Goal: Information Seeking & Learning: Learn about a topic

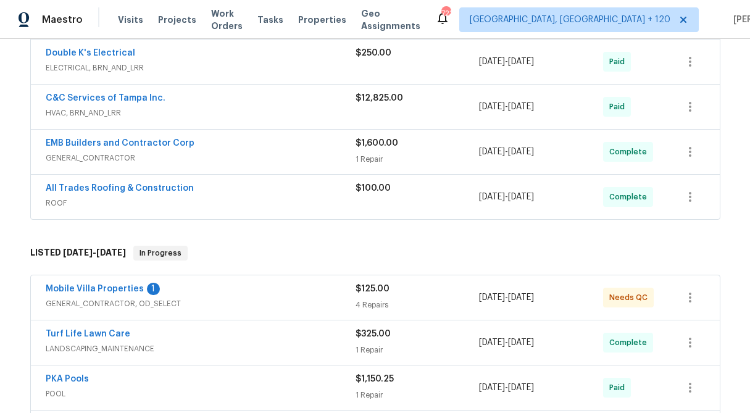
scroll to position [283, 0]
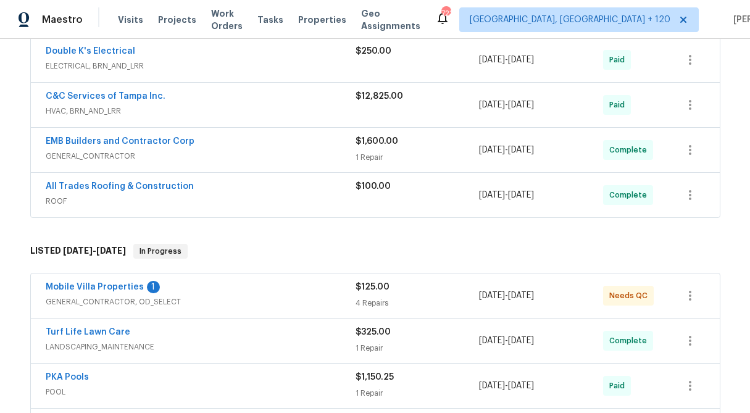
click at [373, 146] on div "$1,600.00" at bounding box center [417, 141] width 124 height 12
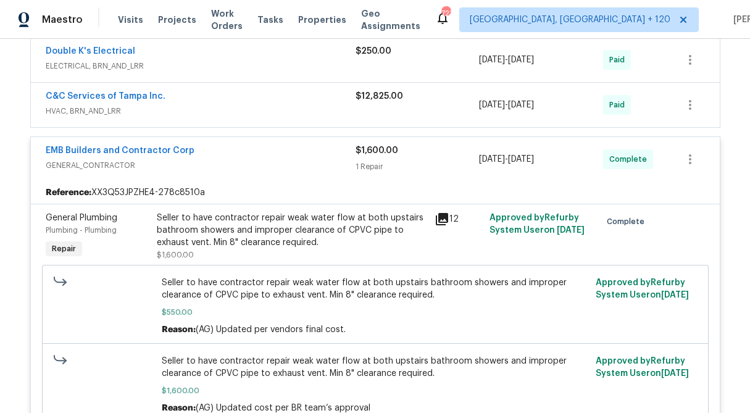
click at [373, 150] on span "$1,600.00" at bounding box center [376, 150] width 43 height 9
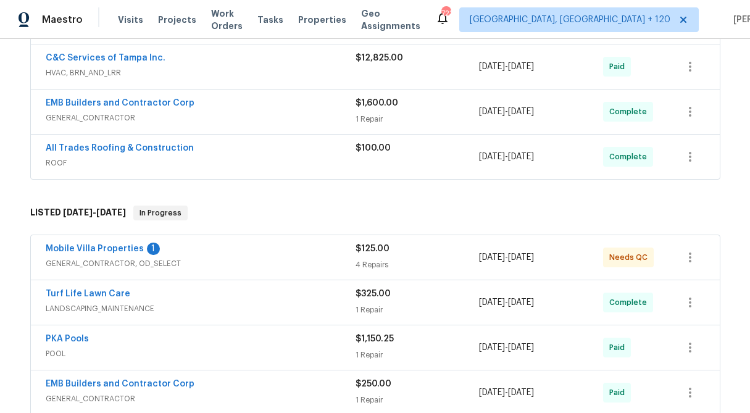
scroll to position [331, 0]
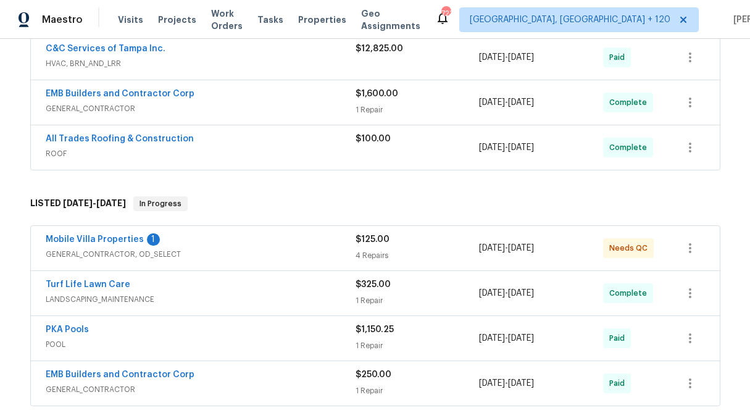
click at [391, 259] on div "4 Repairs" at bounding box center [417, 255] width 124 height 12
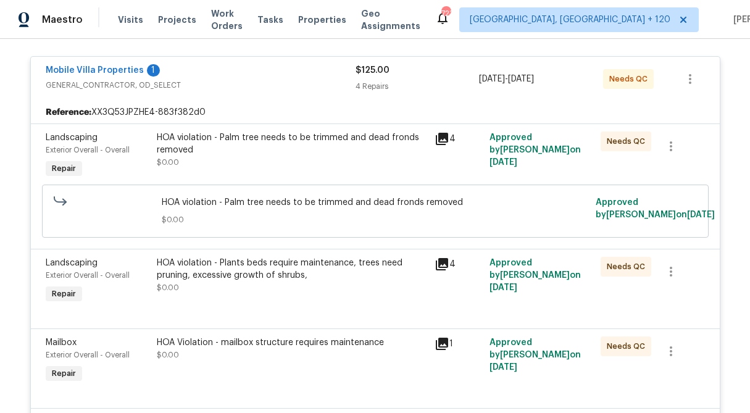
scroll to position [0, 0]
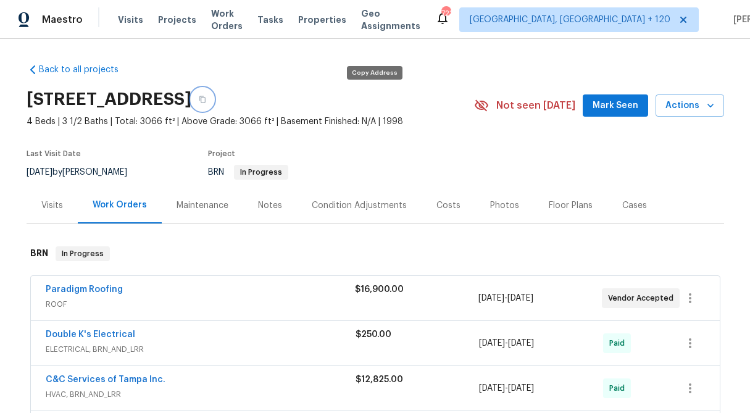
click at [214, 99] on button "button" at bounding box center [202, 99] width 22 height 22
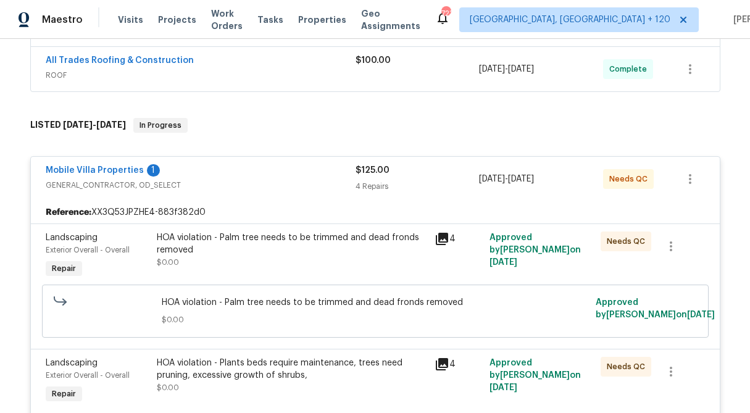
scroll to position [389, 0]
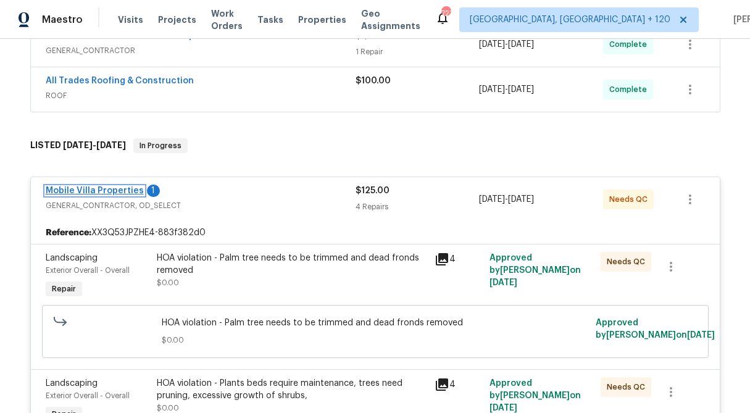
click at [122, 192] on link "Mobile Villa Properties" at bounding box center [95, 190] width 98 height 9
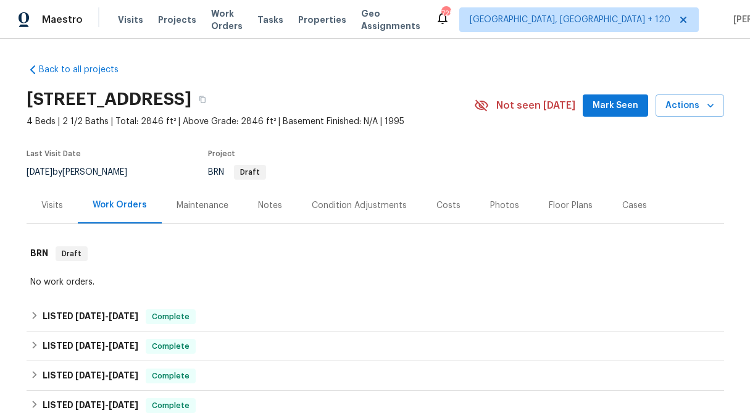
scroll to position [124, 0]
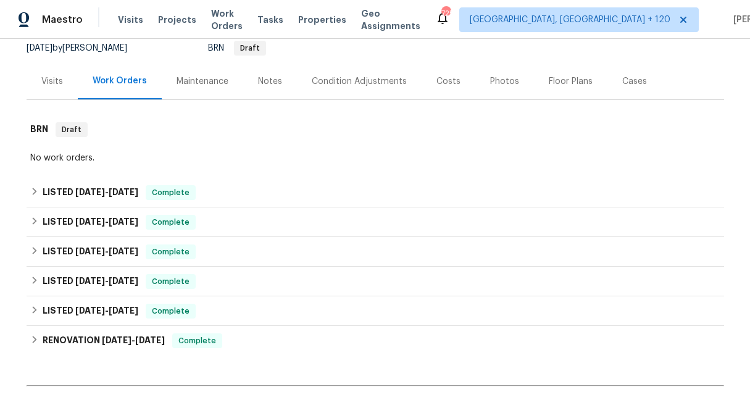
click at [51, 85] on div "Visits" at bounding box center [52, 81] width 22 height 12
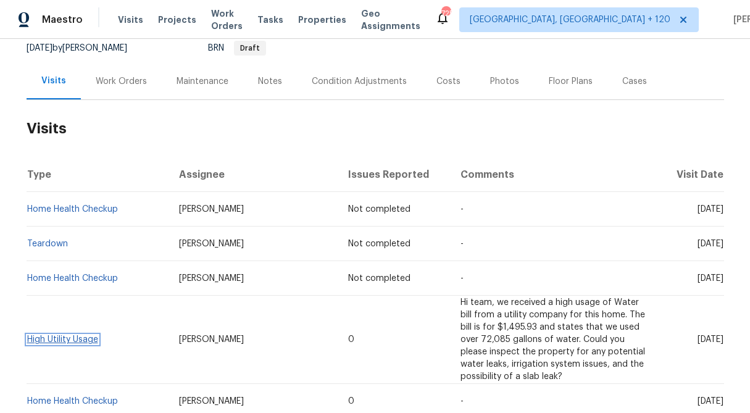
click at [54, 335] on link "High Utility Usage" at bounding box center [62, 339] width 71 height 9
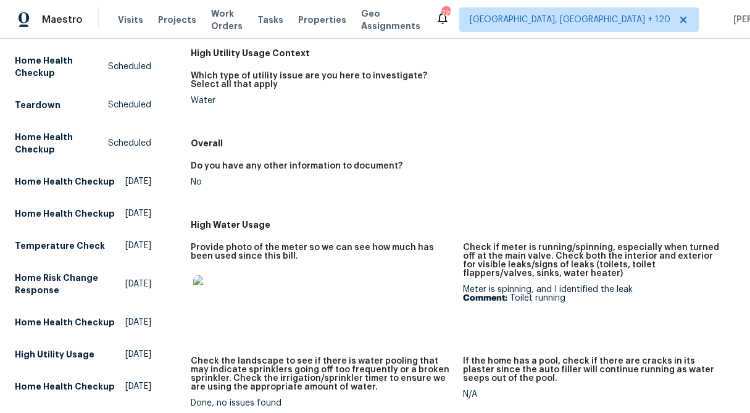
scroll to position [149, 0]
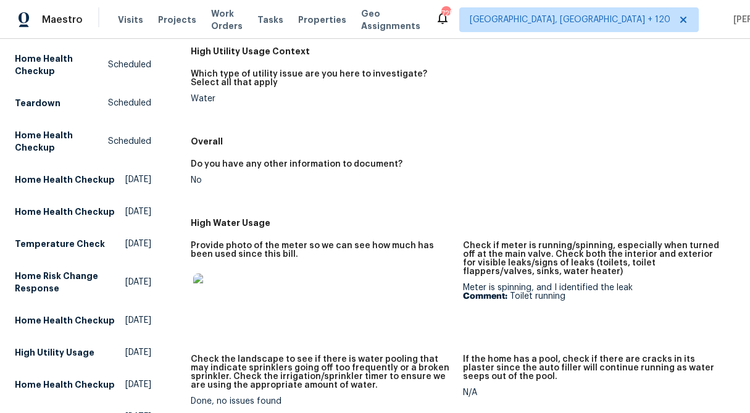
click at [214, 301] on img at bounding box center [212, 292] width 39 height 39
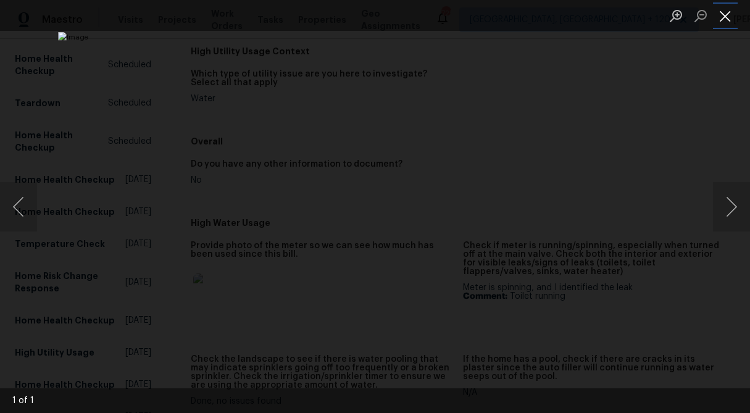
click at [726, 18] on button "Close lightbox" at bounding box center [725, 16] width 25 height 22
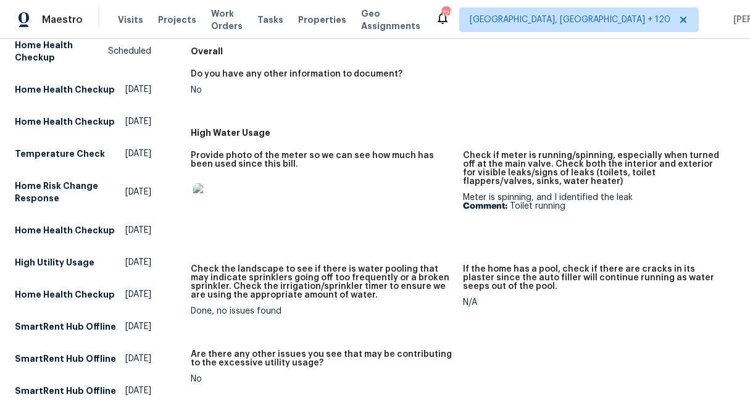
scroll to position [244, 0]
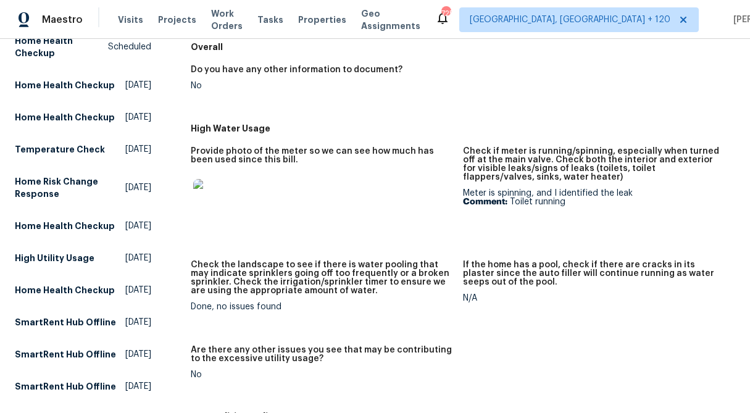
click at [220, 192] on img at bounding box center [212, 198] width 39 height 39
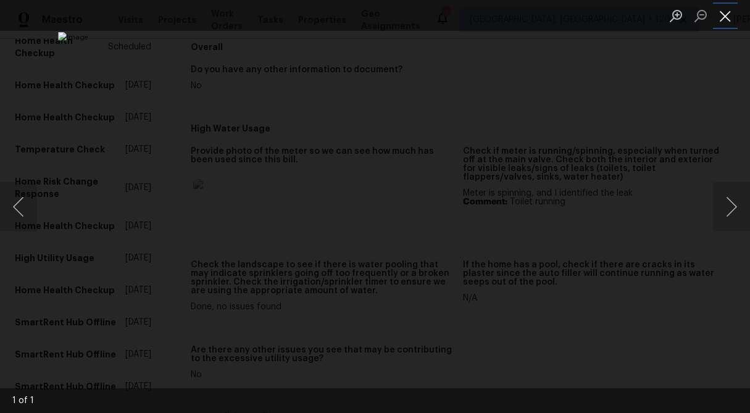
click at [719, 21] on button "Close lightbox" at bounding box center [725, 16] width 25 height 22
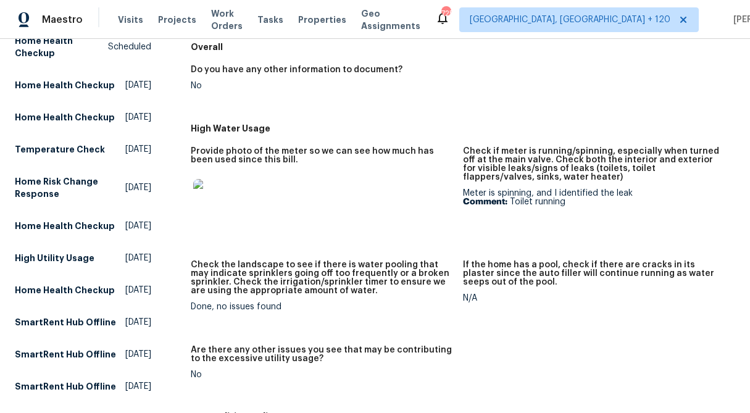
click at [205, 201] on img at bounding box center [212, 198] width 39 height 39
